Goal: Download file/media

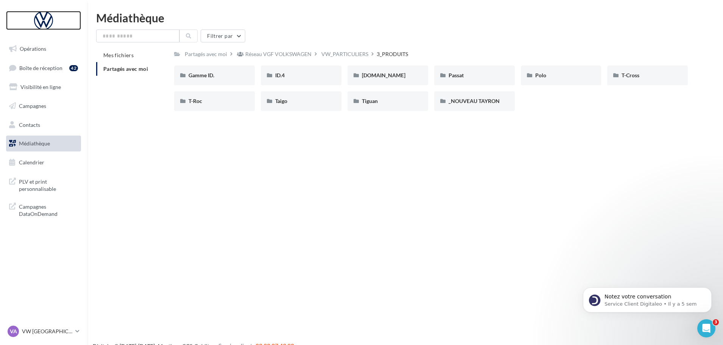
click at [45, 23] on div at bounding box center [43, 20] width 61 height 19
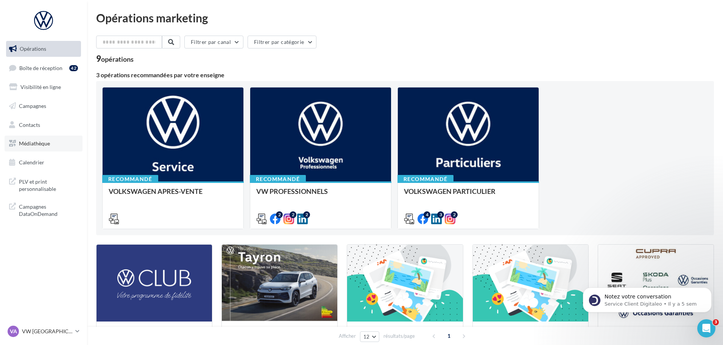
click at [40, 145] on span "Médiathèque" at bounding box center [34, 143] width 31 height 6
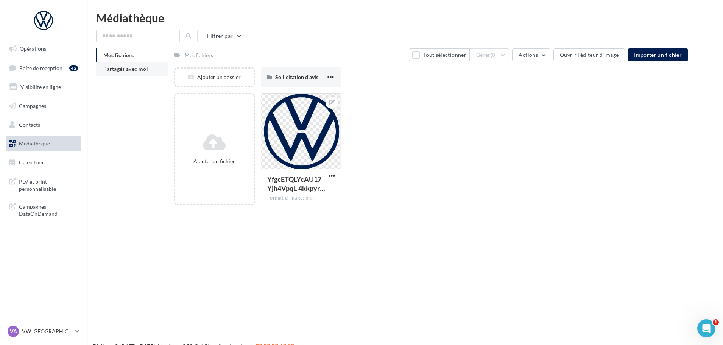
click at [128, 72] on li "Partagés avec moi" at bounding box center [132, 69] width 72 height 14
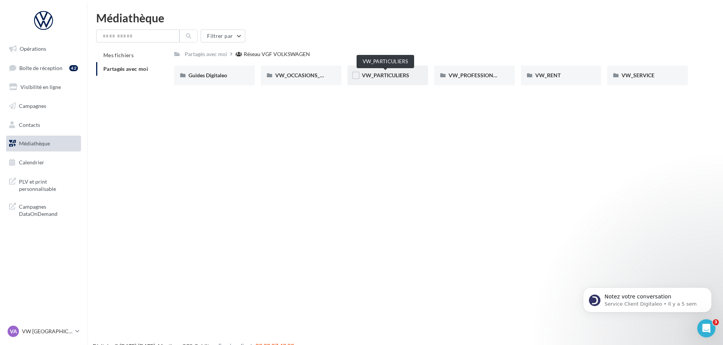
click at [395, 73] on span "VW_PARTICULIERS" at bounding box center [385, 75] width 47 height 6
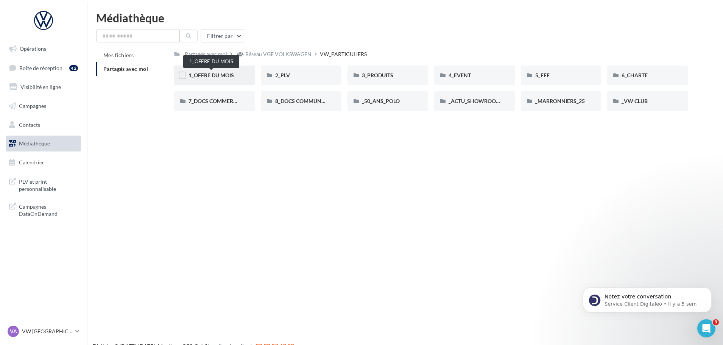
click at [228, 74] on span "1_OFFRE DU MOIS" at bounding box center [211, 75] width 45 height 6
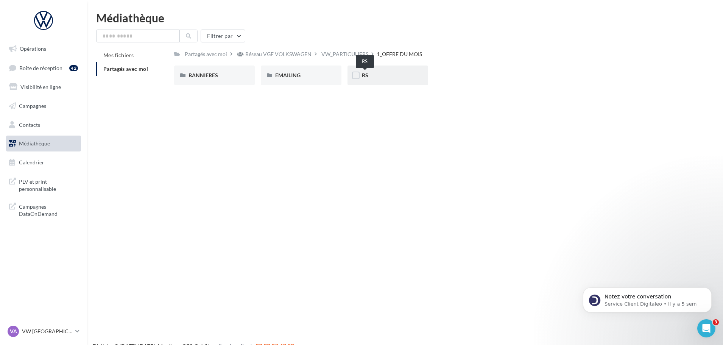
click at [366, 74] on span "RS" at bounding box center [365, 75] width 6 height 6
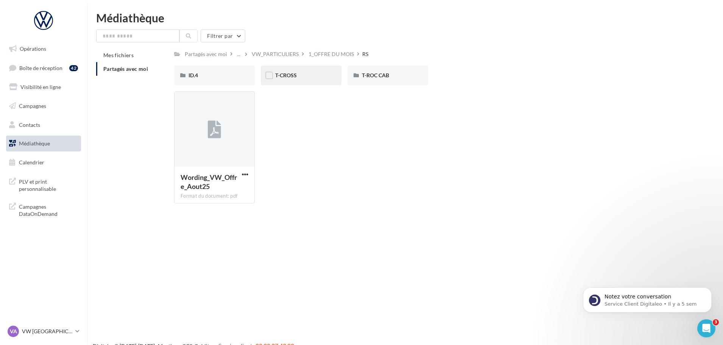
click at [301, 75] on div "T-CROSS" at bounding box center [301, 76] width 52 height 8
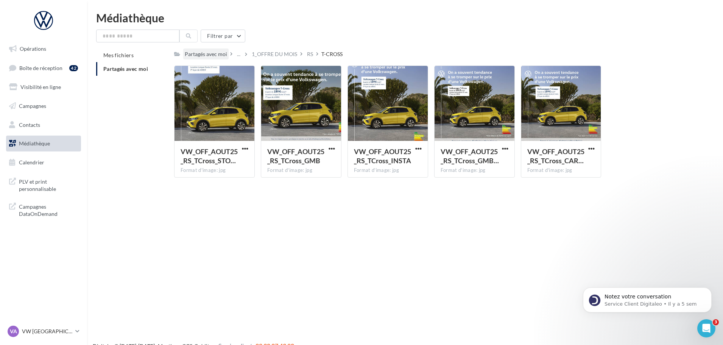
click at [212, 53] on div "Partagés avec moi" at bounding box center [206, 54] width 42 height 8
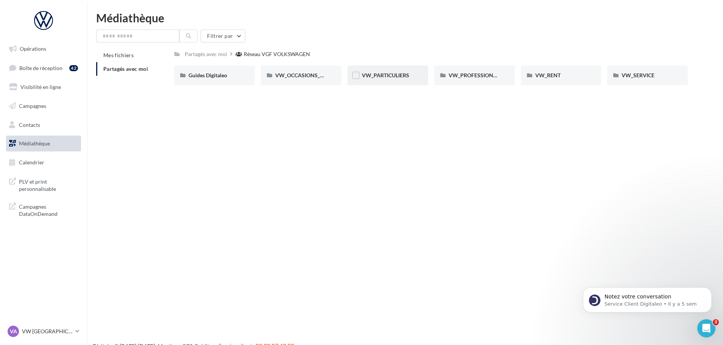
click at [409, 80] on div "VW_PARTICULIERS" at bounding box center [388, 76] width 81 height 20
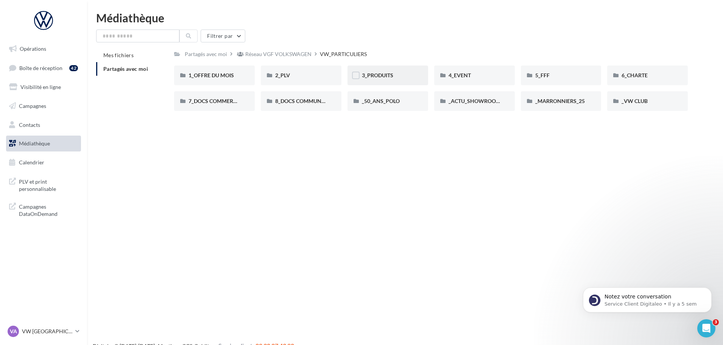
click at [398, 77] on div "3_PRODUITS" at bounding box center [388, 76] width 52 height 8
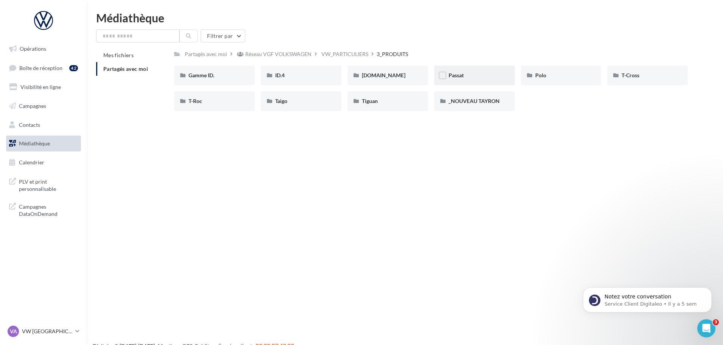
click at [467, 72] on div "Passat" at bounding box center [475, 76] width 52 height 8
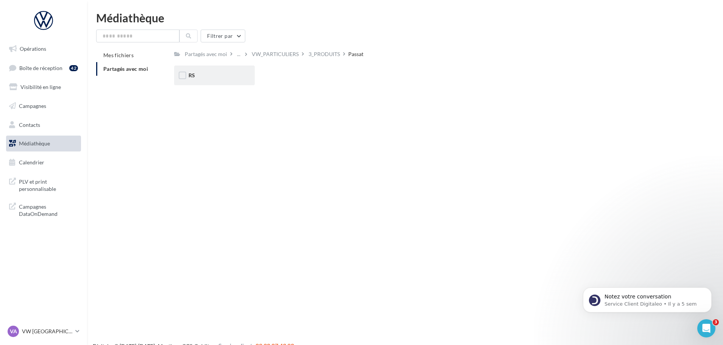
click at [200, 68] on div "RS" at bounding box center [214, 76] width 81 height 20
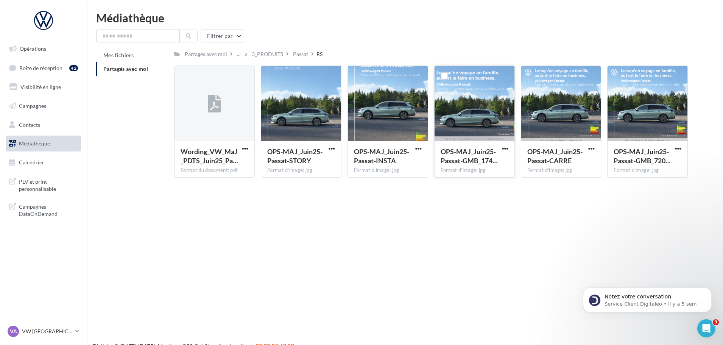
click at [493, 97] on div at bounding box center [475, 104] width 80 height 76
click at [501, 145] on div at bounding box center [505, 149] width 9 height 8
click at [505, 149] on span "button" at bounding box center [505, 148] width 6 height 6
click at [471, 166] on button "Télécharger" at bounding box center [472, 164] width 76 height 20
click at [50, 326] on div "VA VW AIX LES BAINS vw-aix-dur" at bounding box center [40, 331] width 65 height 11
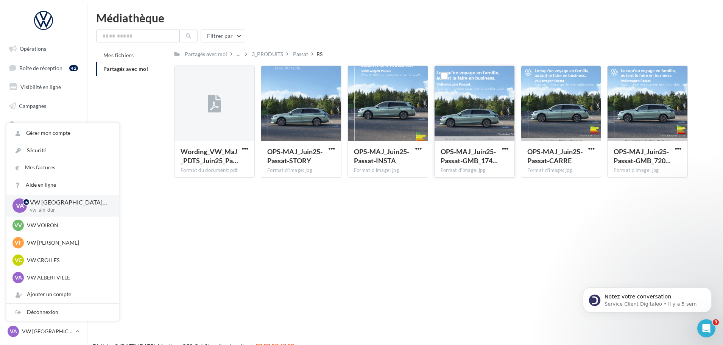
click at [233, 292] on div "Opérations Boîte de réception 42 Visibilité en ligne Campagnes Contacts Médiath…" at bounding box center [361, 184] width 723 height 345
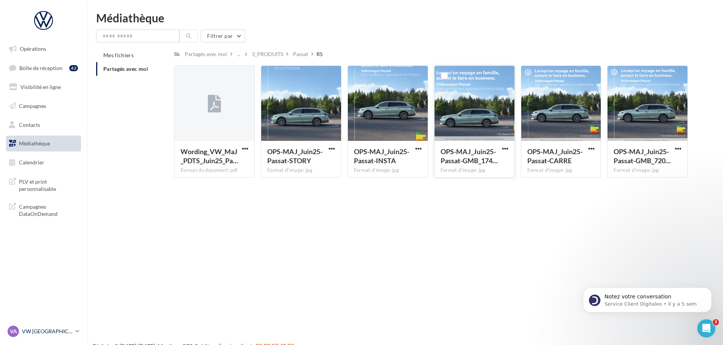
click at [63, 333] on p "VW [GEOGRAPHIC_DATA][PERSON_NAME]" at bounding box center [47, 332] width 50 height 8
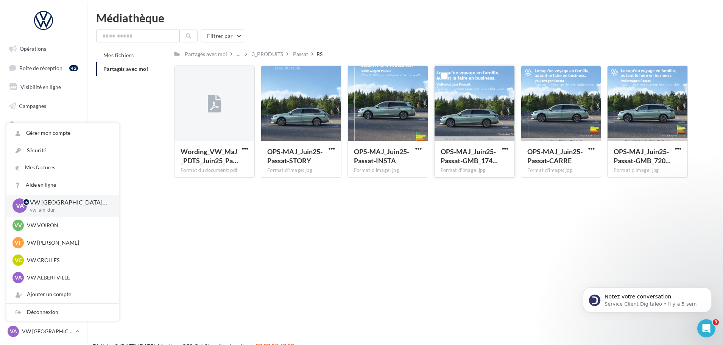
click at [238, 209] on div "Opérations Boîte de réception 42 Visibilité en ligne Campagnes Contacts Médiath…" at bounding box center [361, 184] width 723 height 345
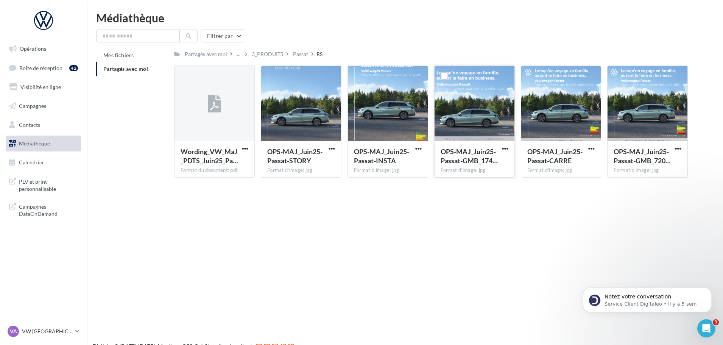
click at [134, 66] on span "Partagés avec moi" at bounding box center [125, 69] width 45 height 6
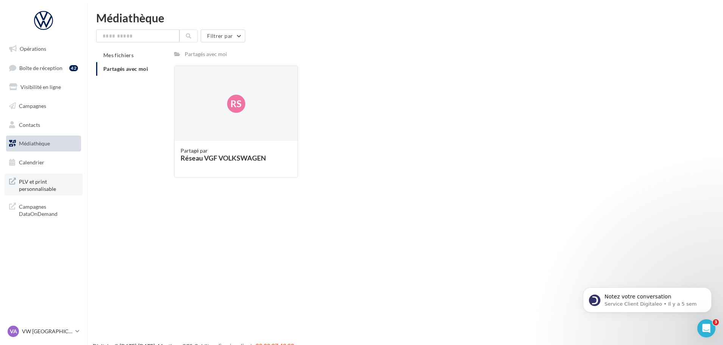
click at [58, 186] on span "PLV et print personnalisable" at bounding box center [48, 184] width 59 height 16
click at [41, 328] on p "VW [GEOGRAPHIC_DATA][PERSON_NAME]" at bounding box center [47, 332] width 50 height 8
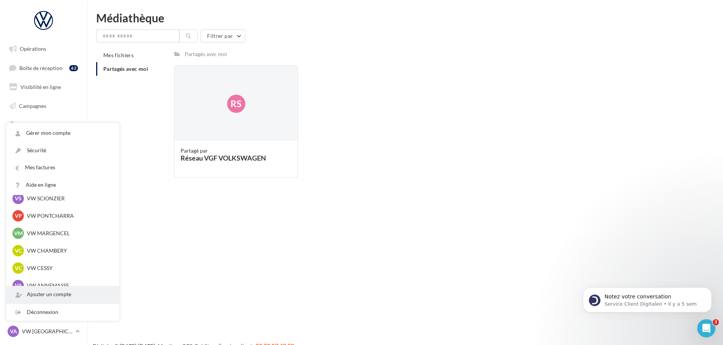
scroll to position [140, 0]
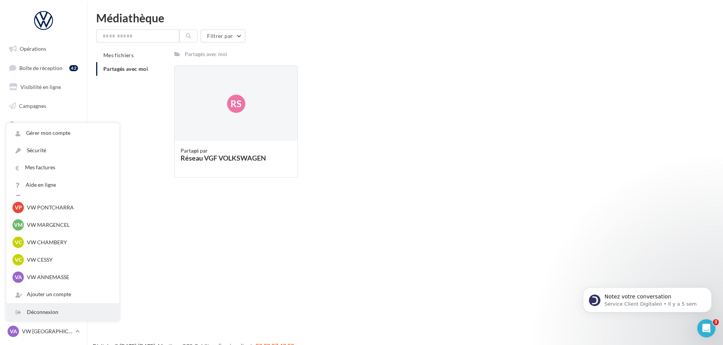
click at [55, 318] on div "Déconnexion" at bounding box center [62, 312] width 113 height 17
